Goal: Information Seeking & Learning: Learn about a topic

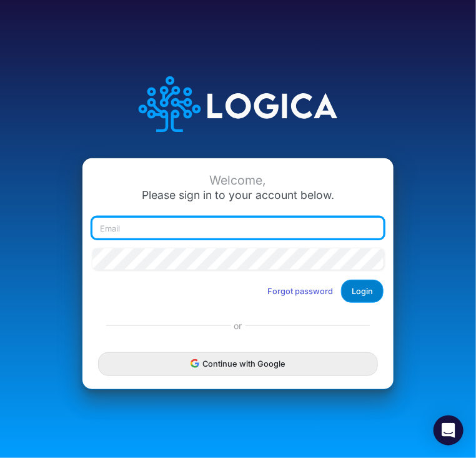
type input "patty.ryckman@heritage-communities.com"
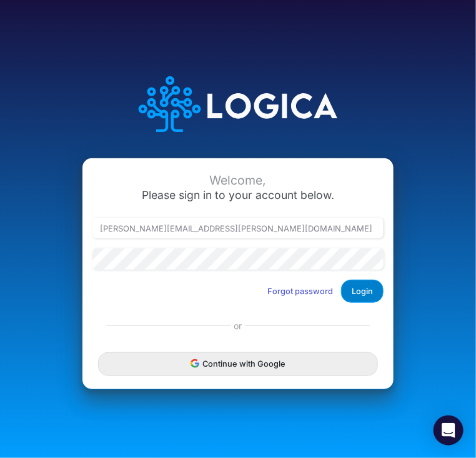
click at [367, 286] on button "Login" at bounding box center [362, 290] width 43 height 23
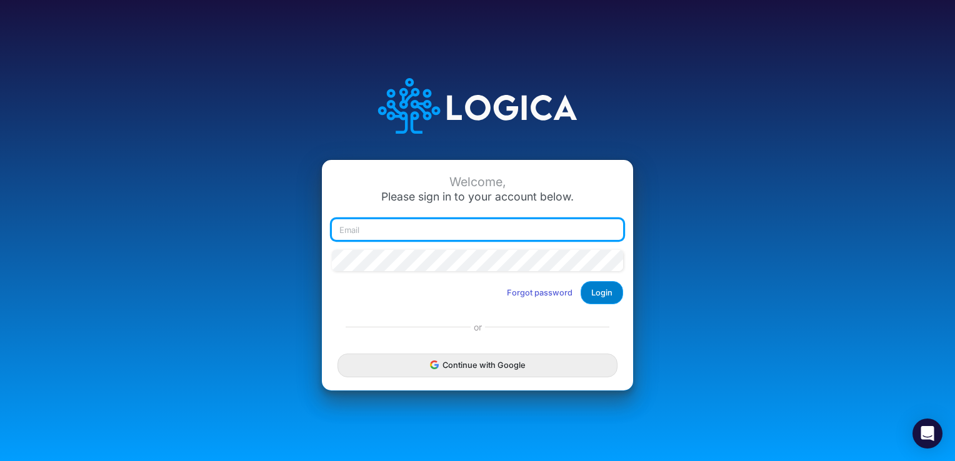
type input "[PERSON_NAME][EMAIL_ADDRESS][PERSON_NAME][DOMAIN_NAME]"
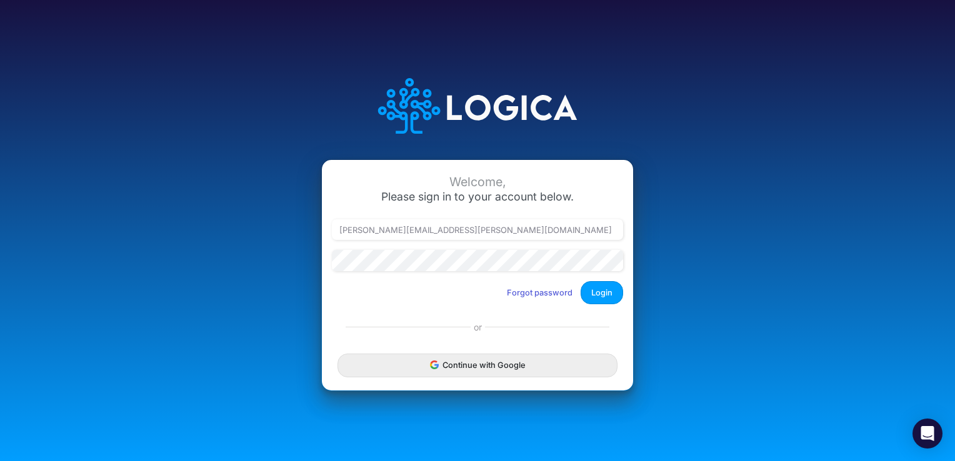
click at [595, 294] on button "Login" at bounding box center [602, 292] width 43 height 23
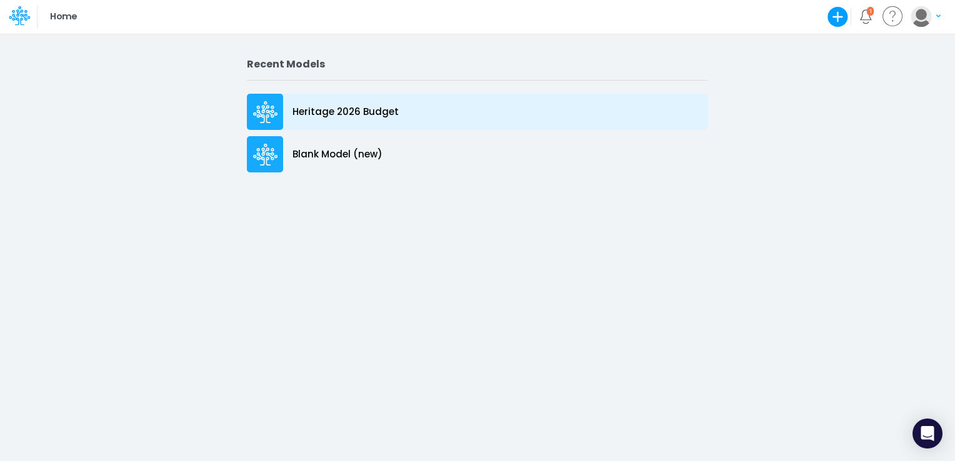
click at [331, 111] on p "Heritage 2026 Budget" at bounding box center [346, 112] width 106 height 14
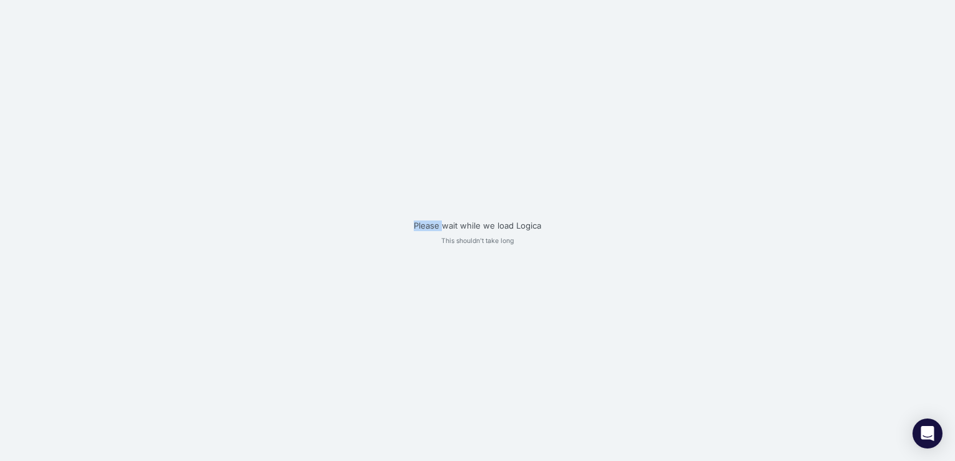
click at [331, 111] on div "Please wait while we load Logica This shouldn't take long" at bounding box center [477, 230] width 955 height 461
